Goal: Information Seeking & Learning: Learn about a topic

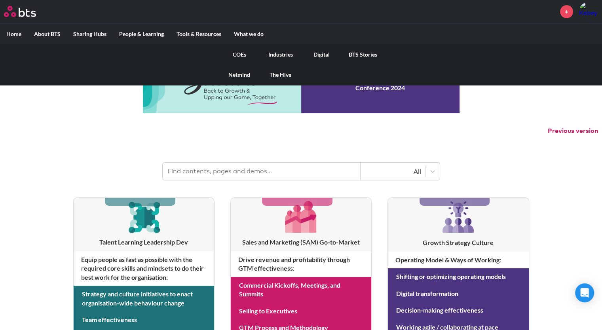
click at [240, 53] on link "COEs" at bounding box center [239, 54] width 41 height 21
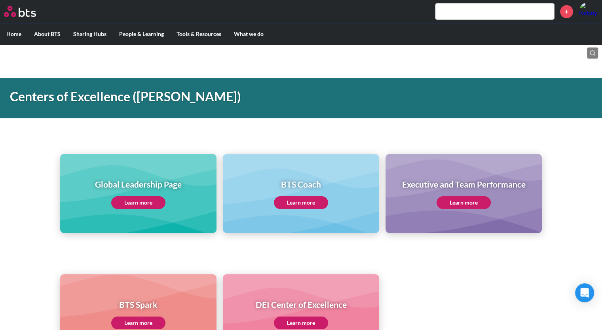
click at [524, 13] on input "text" at bounding box center [494, 12] width 119 height 16
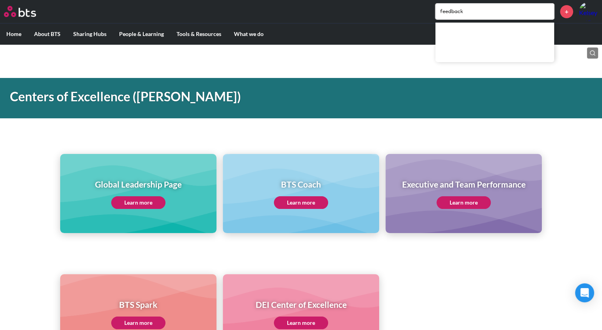
type input "feedback"
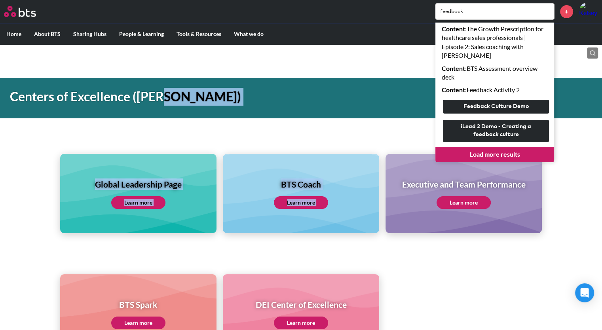
drag, startPoint x: 602, startPoint y: 115, endPoint x: 606, endPoint y: 138, distance: 23.3
click at [585, 137] on div "Global Leadership Page Learn more BTS Coach Learn more Executive and Team Perfo…" at bounding box center [301, 179] width 602 height 108
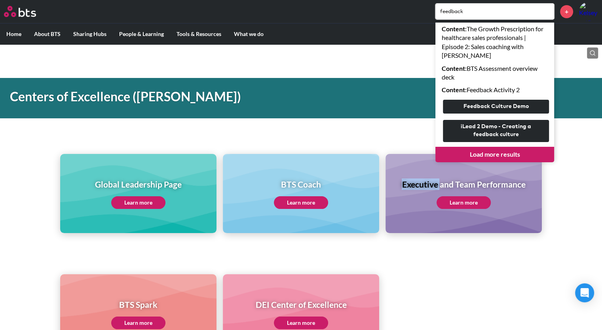
click at [585, 137] on div "Global Leadership Page Learn more BTS Coach Learn more Executive and Team Perfo…" at bounding box center [301, 179] width 602 height 108
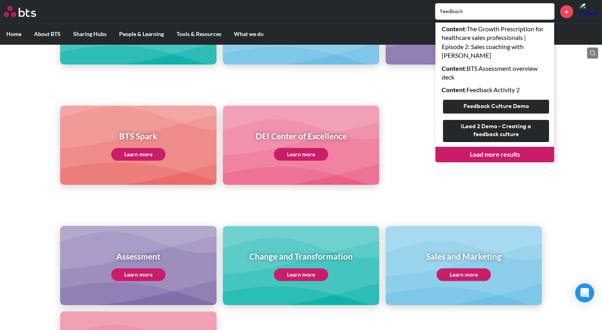
scroll to position [173, 0]
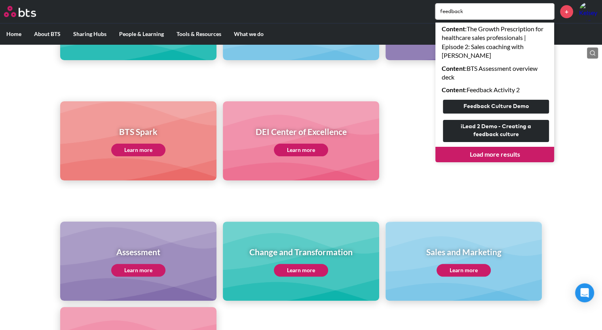
click at [379, 182] on main "Centers of Excellence (CoE) Global Leadership Page Learn more BTS Coach Learn m…" at bounding box center [301, 208] width 602 height 675
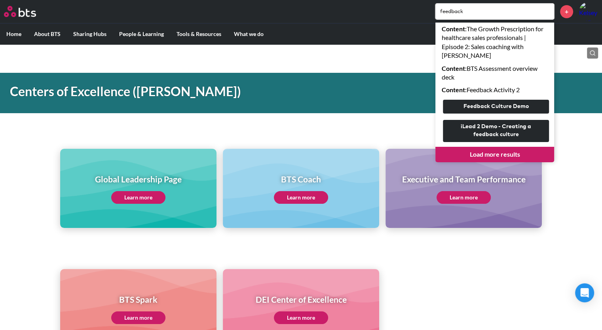
scroll to position [5, 0]
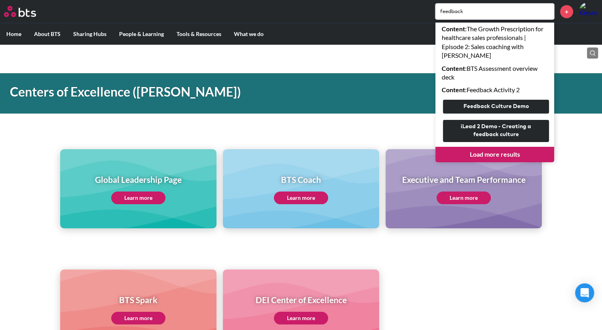
click at [123, 197] on link "Learn more" at bounding box center [138, 198] width 54 height 13
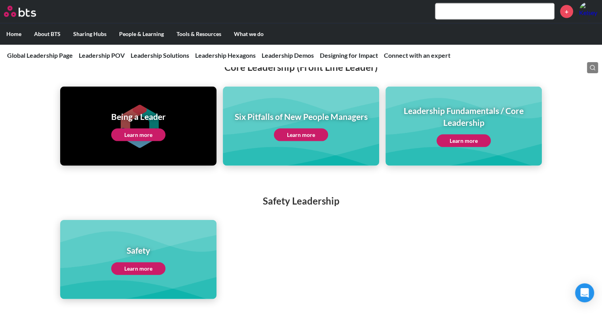
scroll to position [1742, 0]
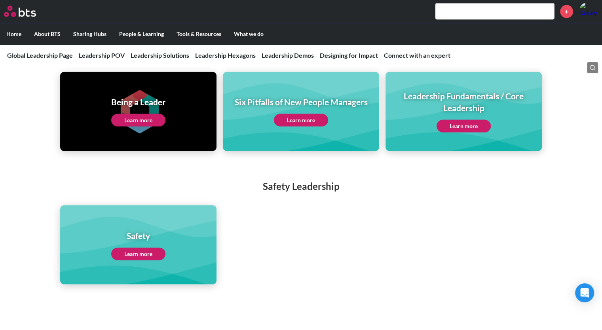
click at [486, 120] on link "Learn more" at bounding box center [464, 126] width 54 height 13
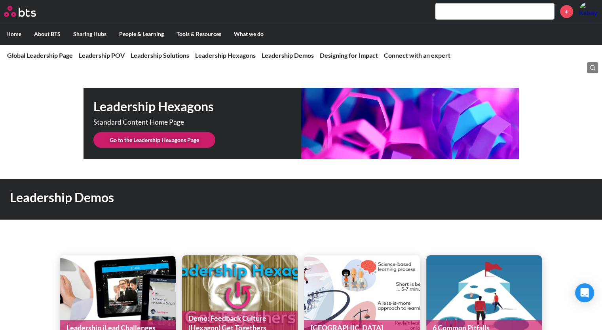
scroll to position [1980, 0]
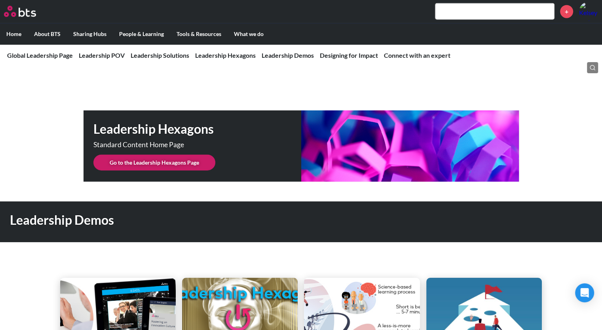
click at [199, 155] on link "Go to the Leadership Hexagons Page" at bounding box center [154, 163] width 122 height 16
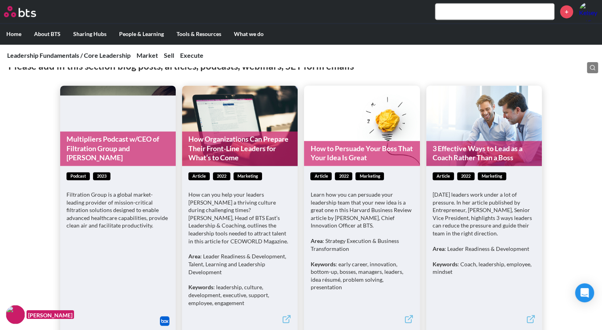
scroll to position [1120, 0]
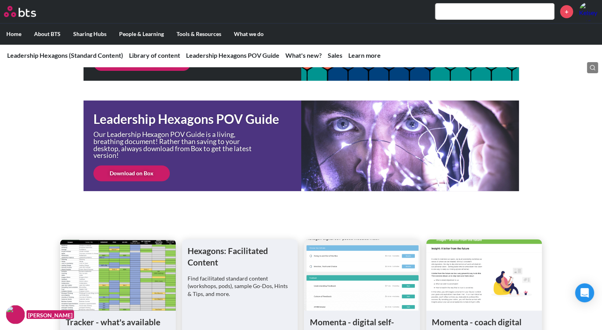
scroll to position [97, 0]
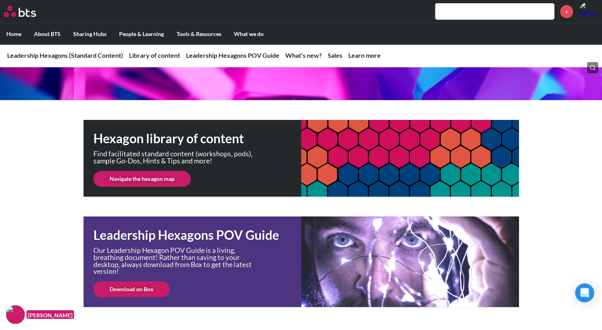
click at [167, 172] on link "Navigate the hexagon map" at bounding box center [141, 179] width 97 height 16
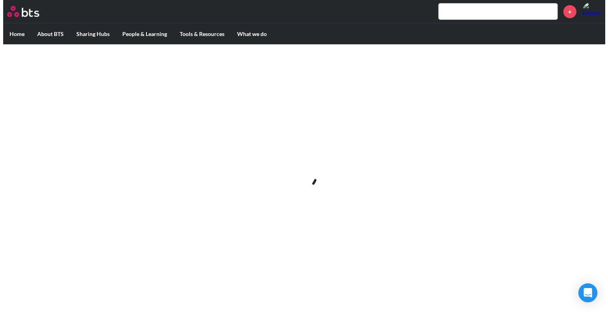
scroll to position [0, 0]
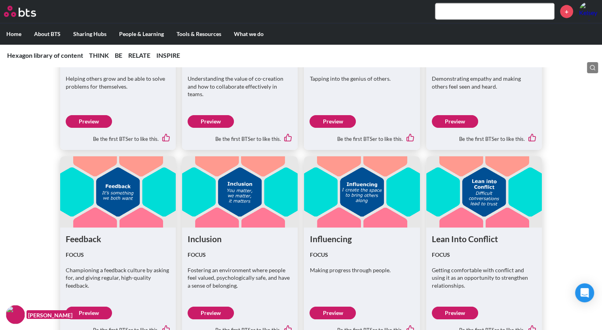
scroll to position [1879, 0]
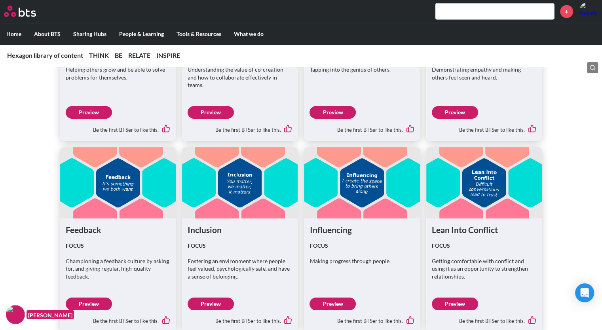
click at [91, 298] on link "Preview" at bounding box center [89, 304] width 46 height 13
click at [98, 176] on figure at bounding box center [118, 182] width 116 height 71
click at [114, 163] on figure at bounding box center [118, 182] width 116 height 71
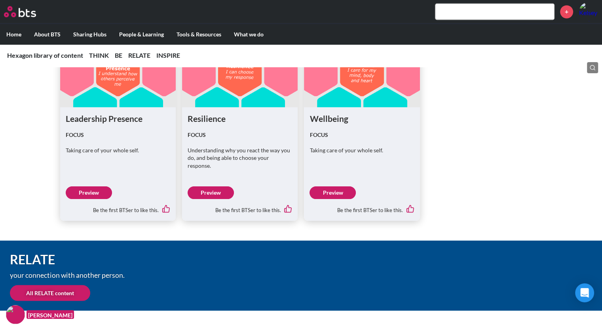
scroll to position [1379, 0]
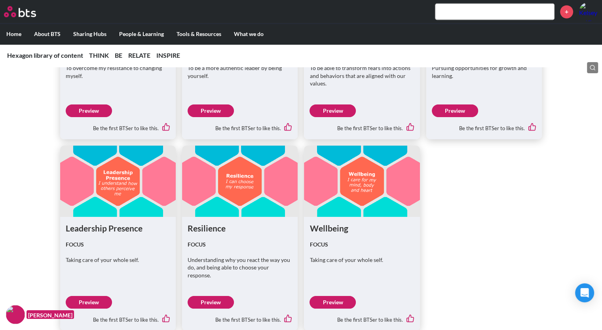
click at [112, 195] on figure at bounding box center [118, 181] width 116 height 71
click at [95, 296] on link "Preview" at bounding box center [89, 302] width 46 height 13
